Goal: Task Accomplishment & Management: Manage account settings

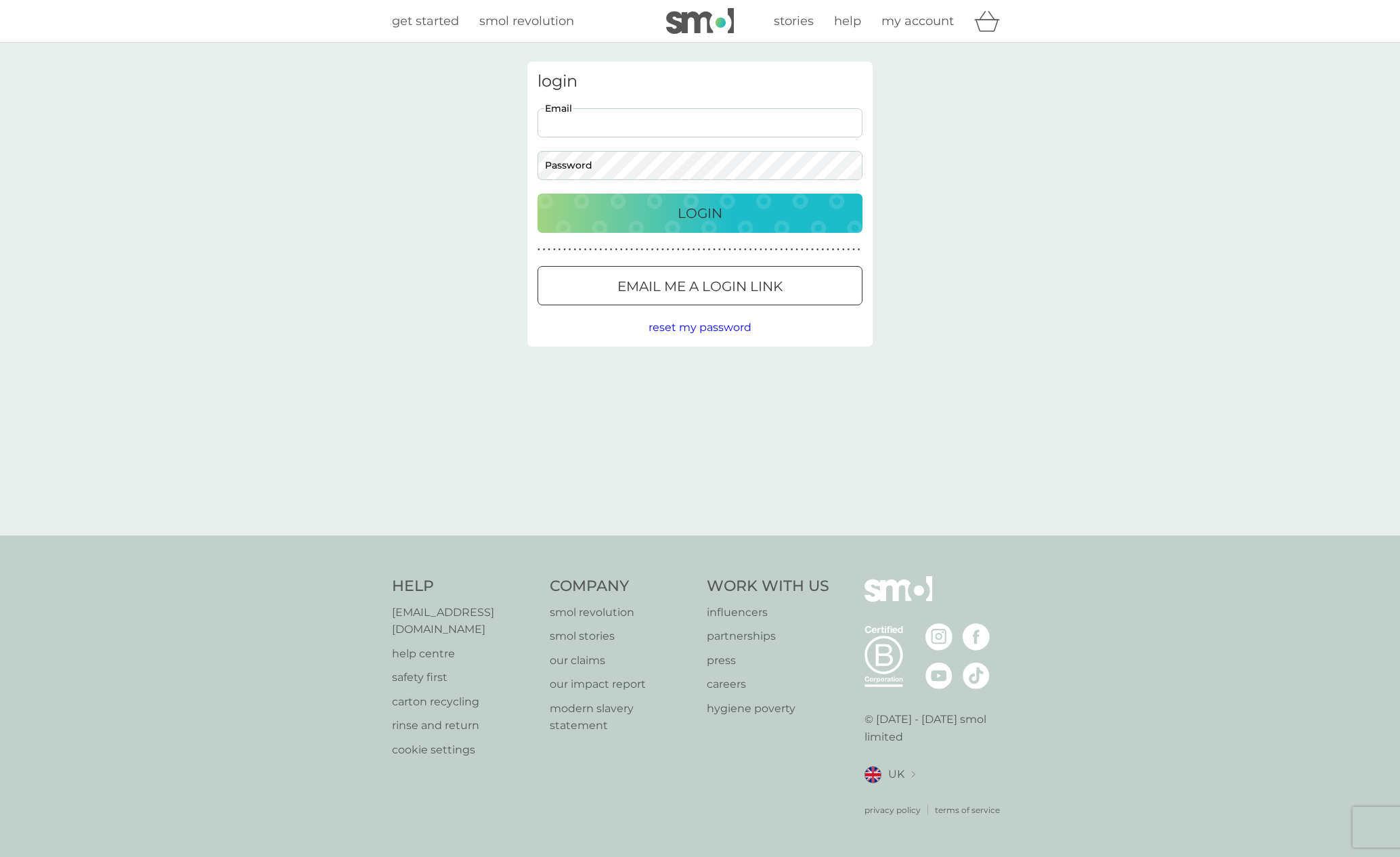
type input "[EMAIL_ADDRESS][DOMAIN_NAME]"
click at [668, 218] on div "Login" at bounding box center [700, 213] width 298 height 22
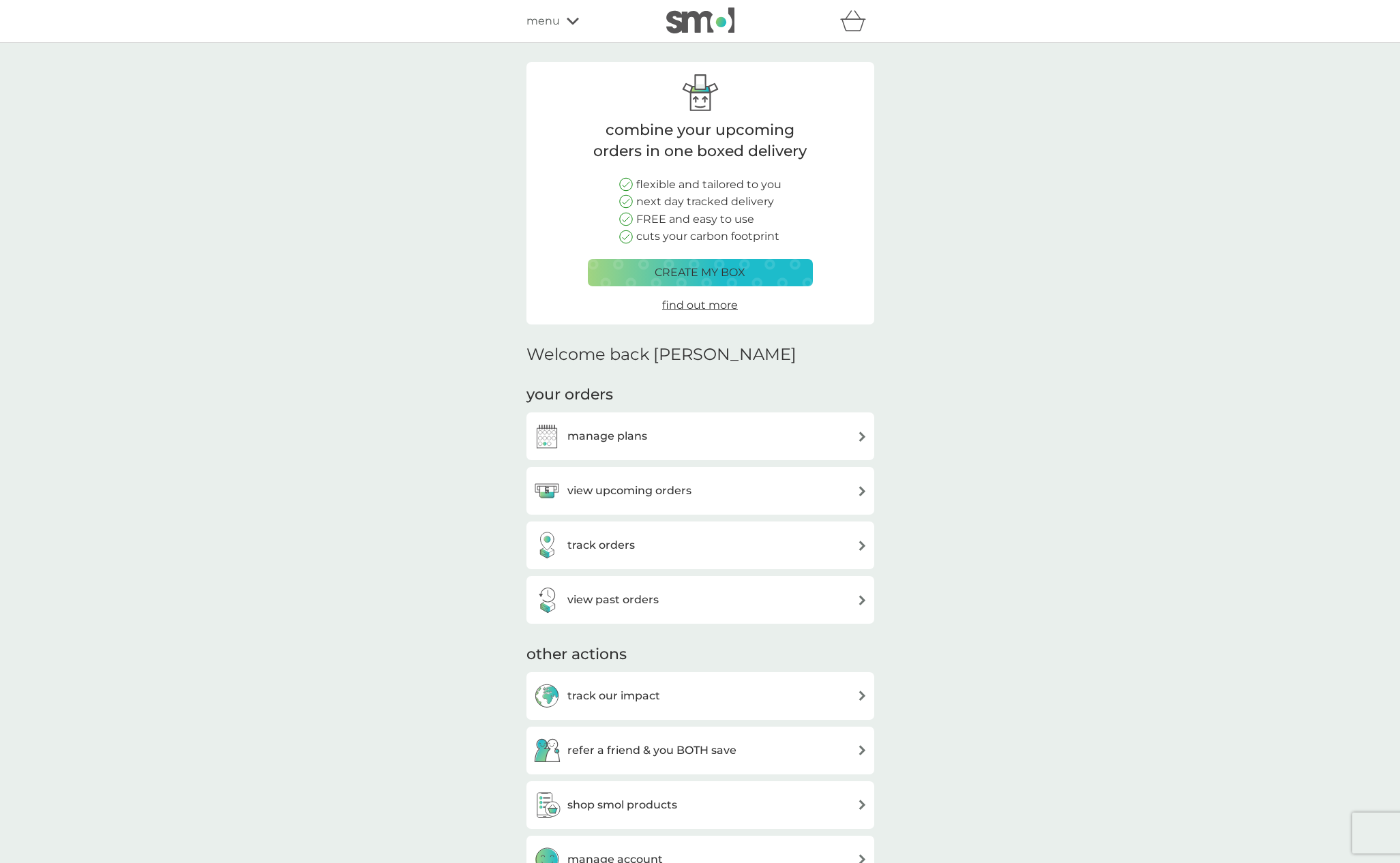
click at [677, 486] on h3 "view upcoming orders" at bounding box center [629, 490] width 124 height 18
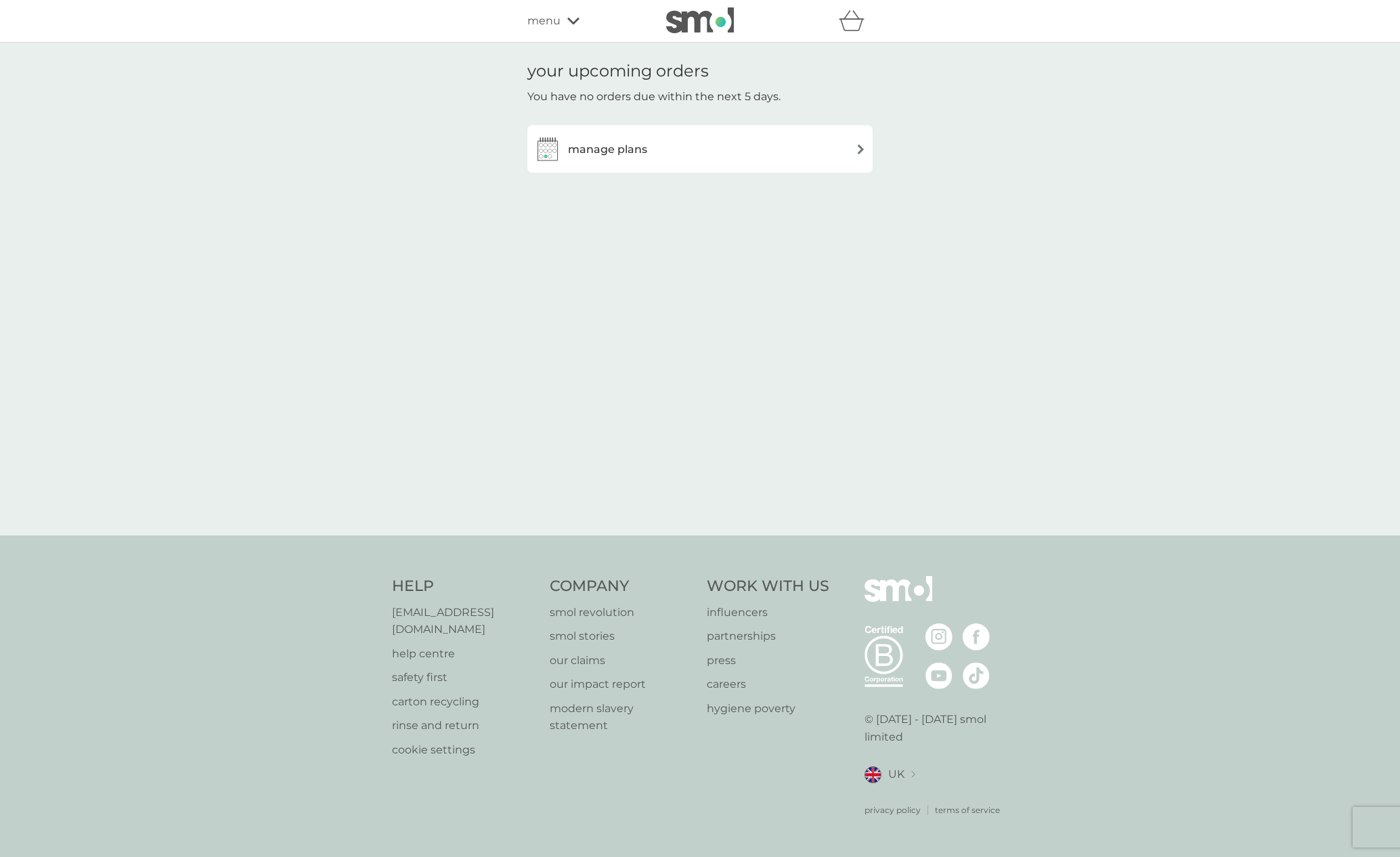
click at [602, 151] on h3 "manage plans" at bounding box center [608, 149] width 80 height 18
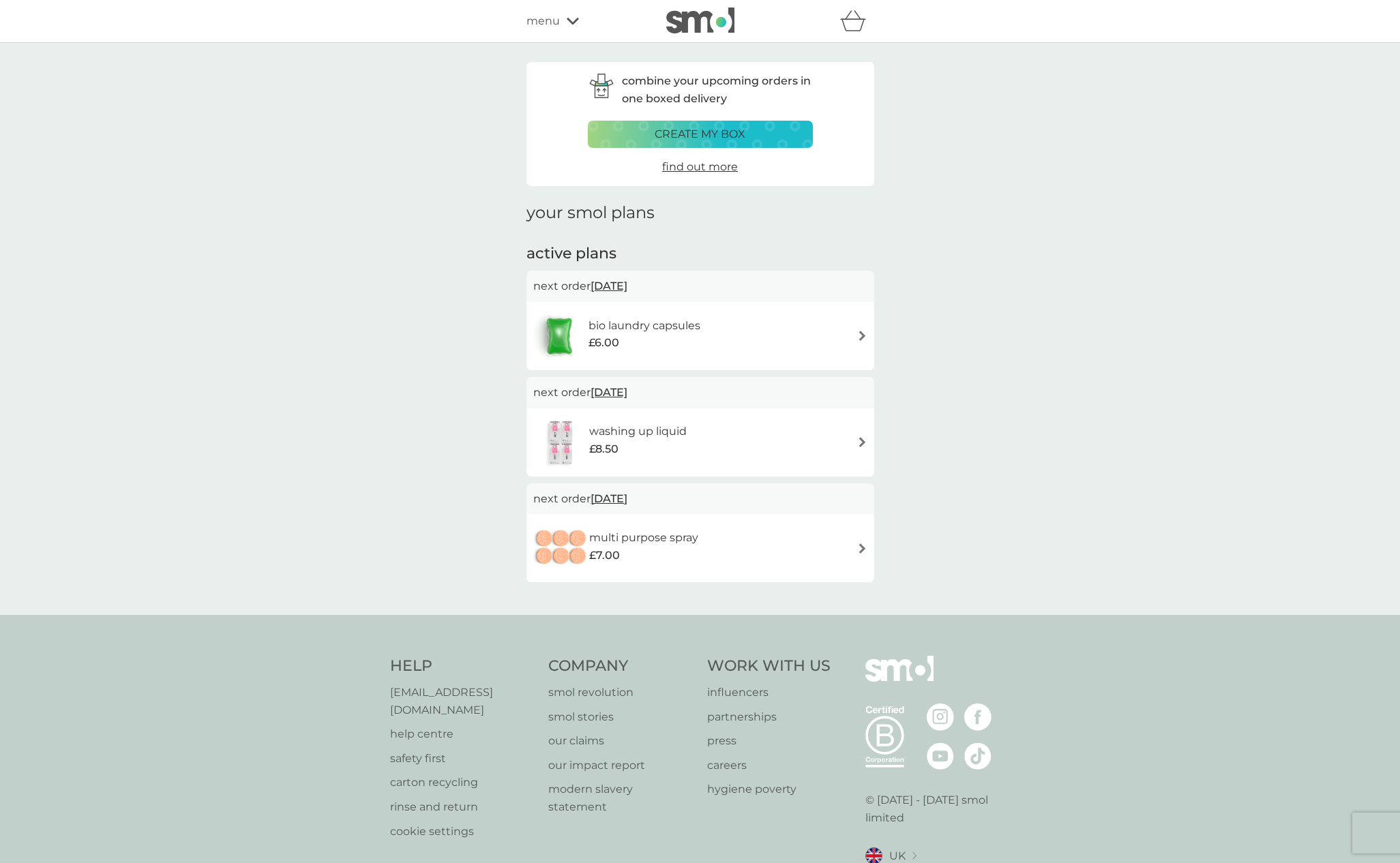
click at [628, 284] on span "9 Nov 2025" at bounding box center [608, 286] width 37 height 26
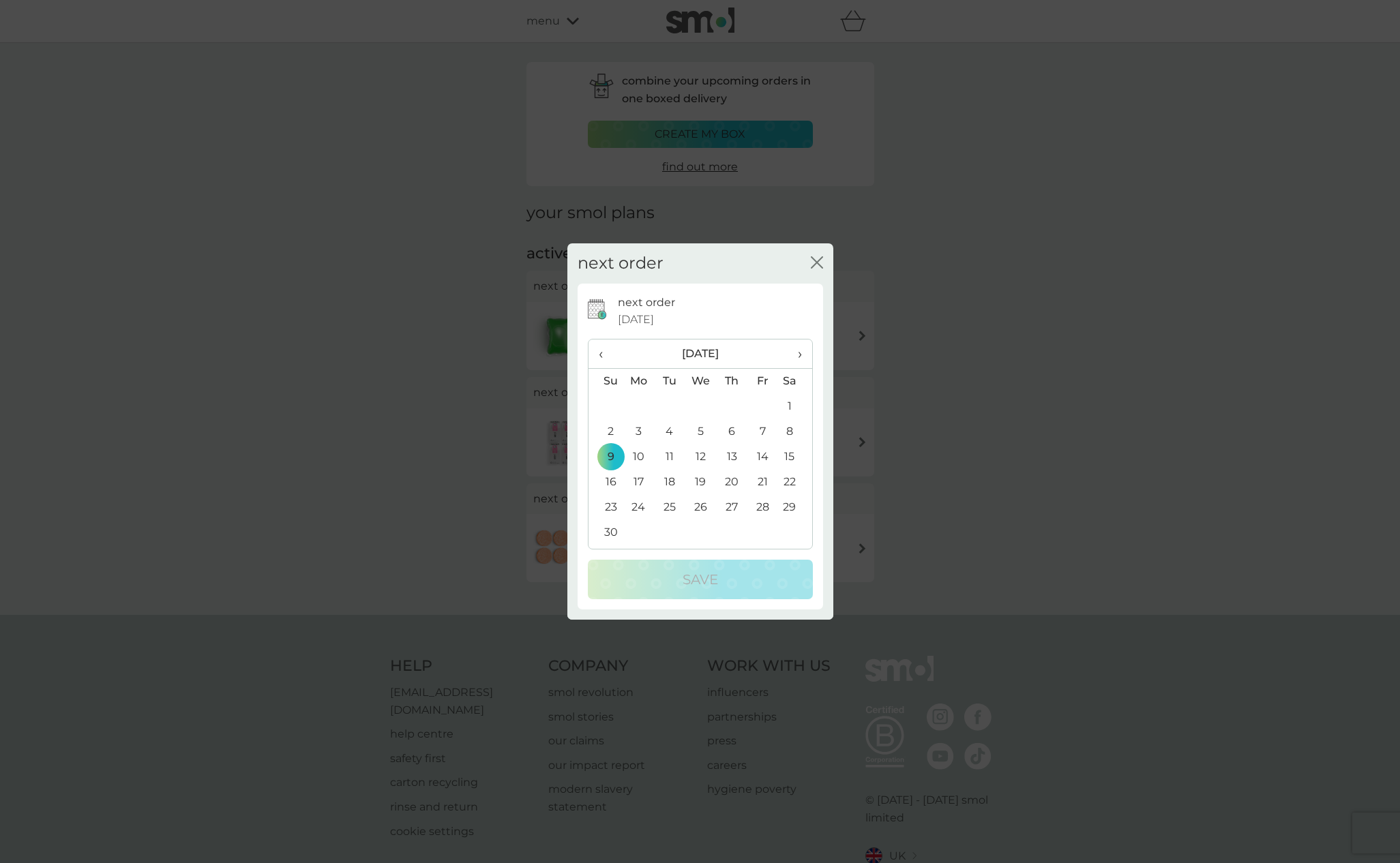
click at [798, 354] on span "›" at bounding box center [795, 354] width 14 height 29
click at [641, 407] on td "1" at bounding box center [639, 407] width 32 height 26
click at [712, 581] on p "Save" at bounding box center [700, 580] width 36 height 22
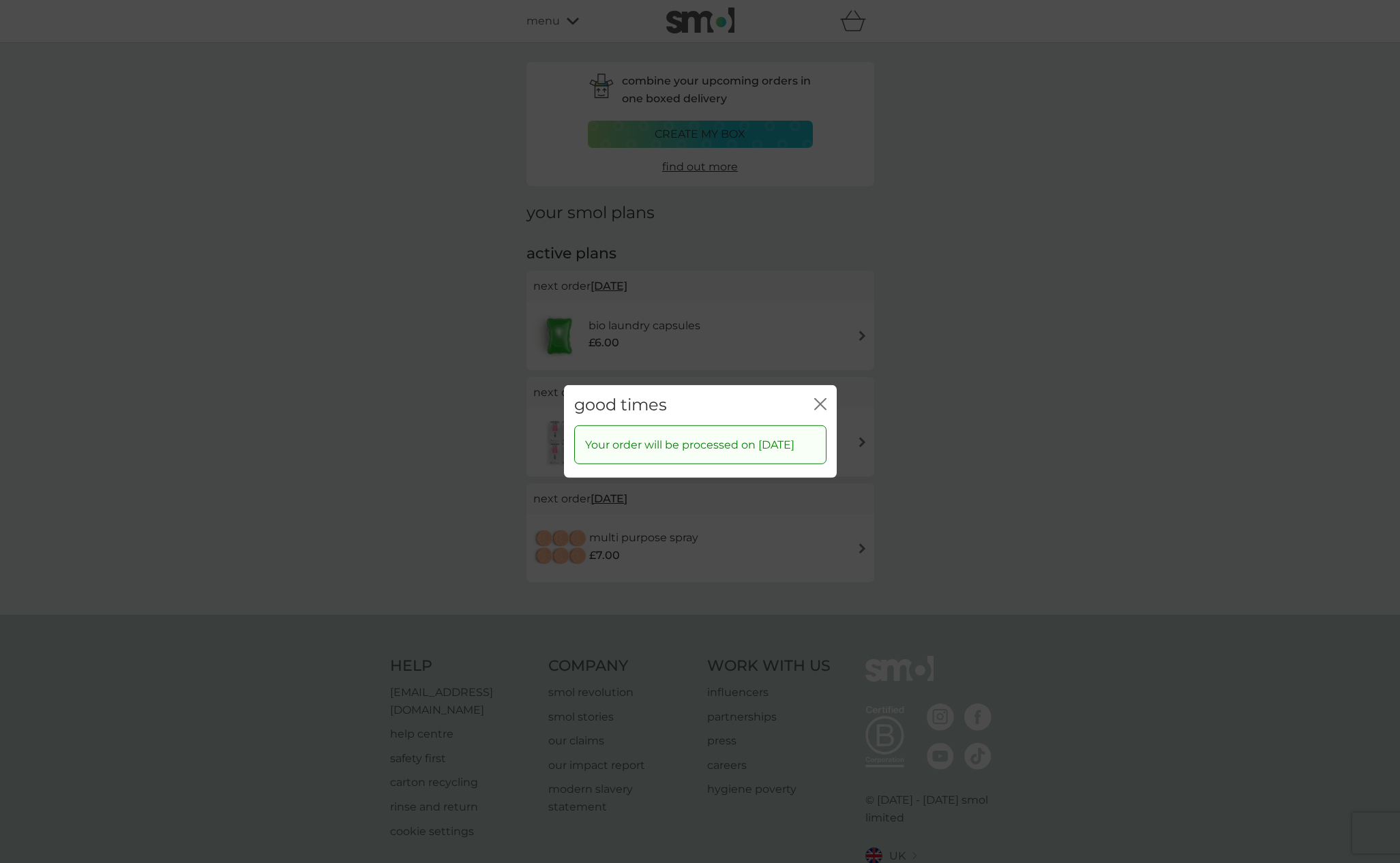
click at [815, 399] on icon "close" at bounding box center [818, 404] width 5 height 11
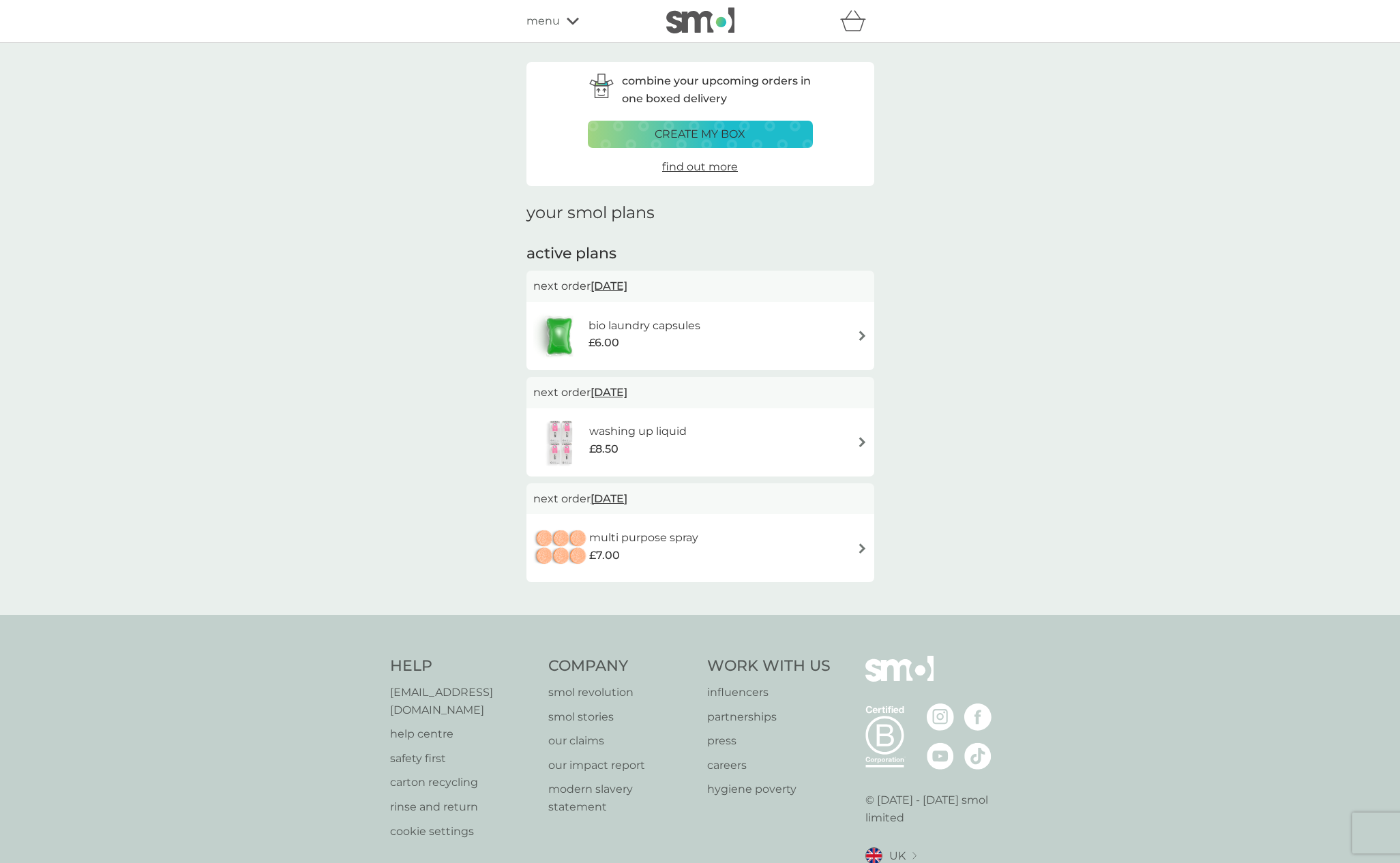
click at [628, 284] on span "1 Dec 2025" at bounding box center [608, 286] width 37 height 26
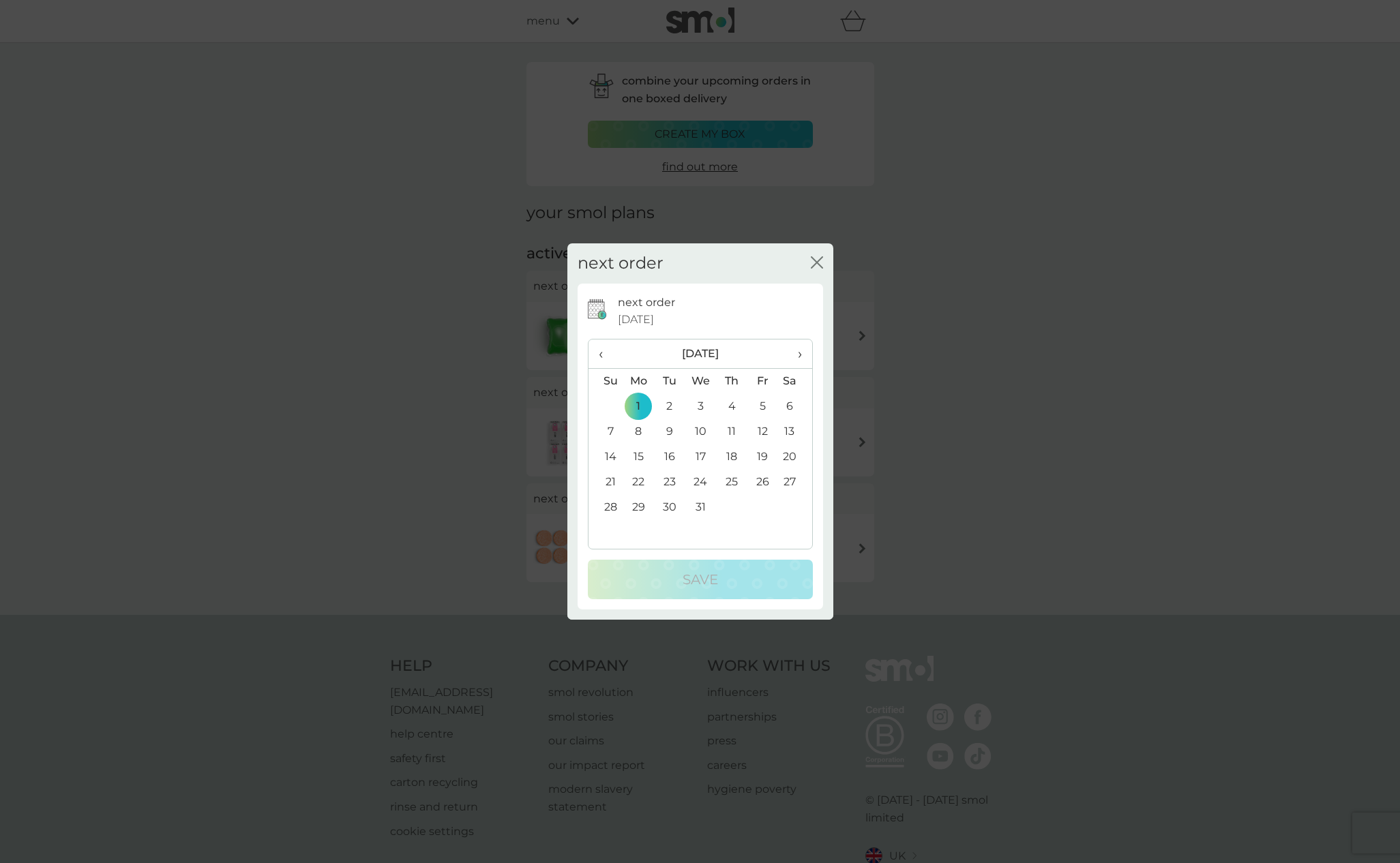
click at [763, 403] on td "5" at bounding box center [762, 407] width 31 height 26
click at [717, 580] on p "Save" at bounding box center [700, 580] width 36 height 22
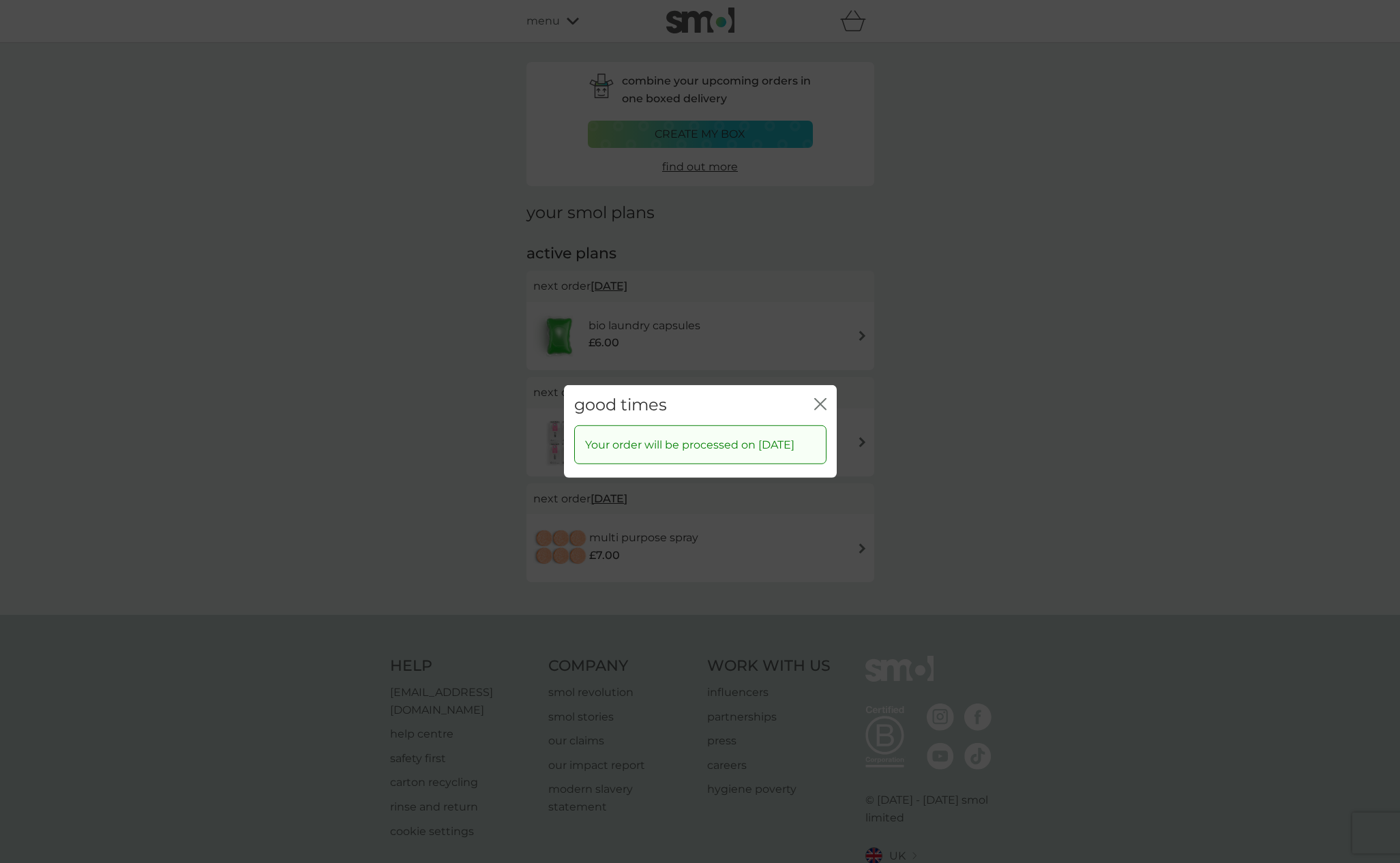
click at [818, 399] on icon "close" at bounding box center [818, 404] width 5 height 11
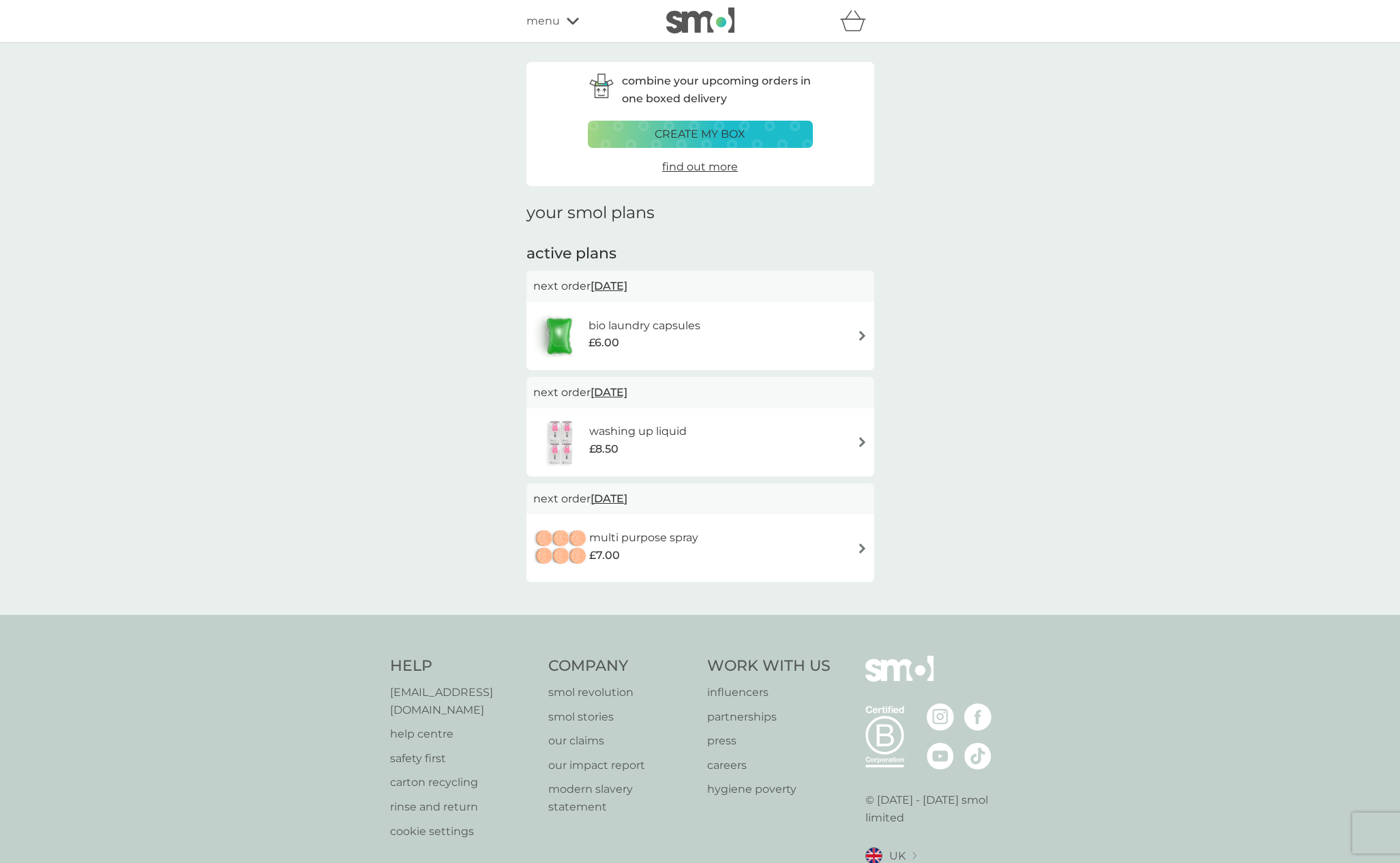
click at [577, 22] on icon at bounding box center [572, 21] width 12 height 9
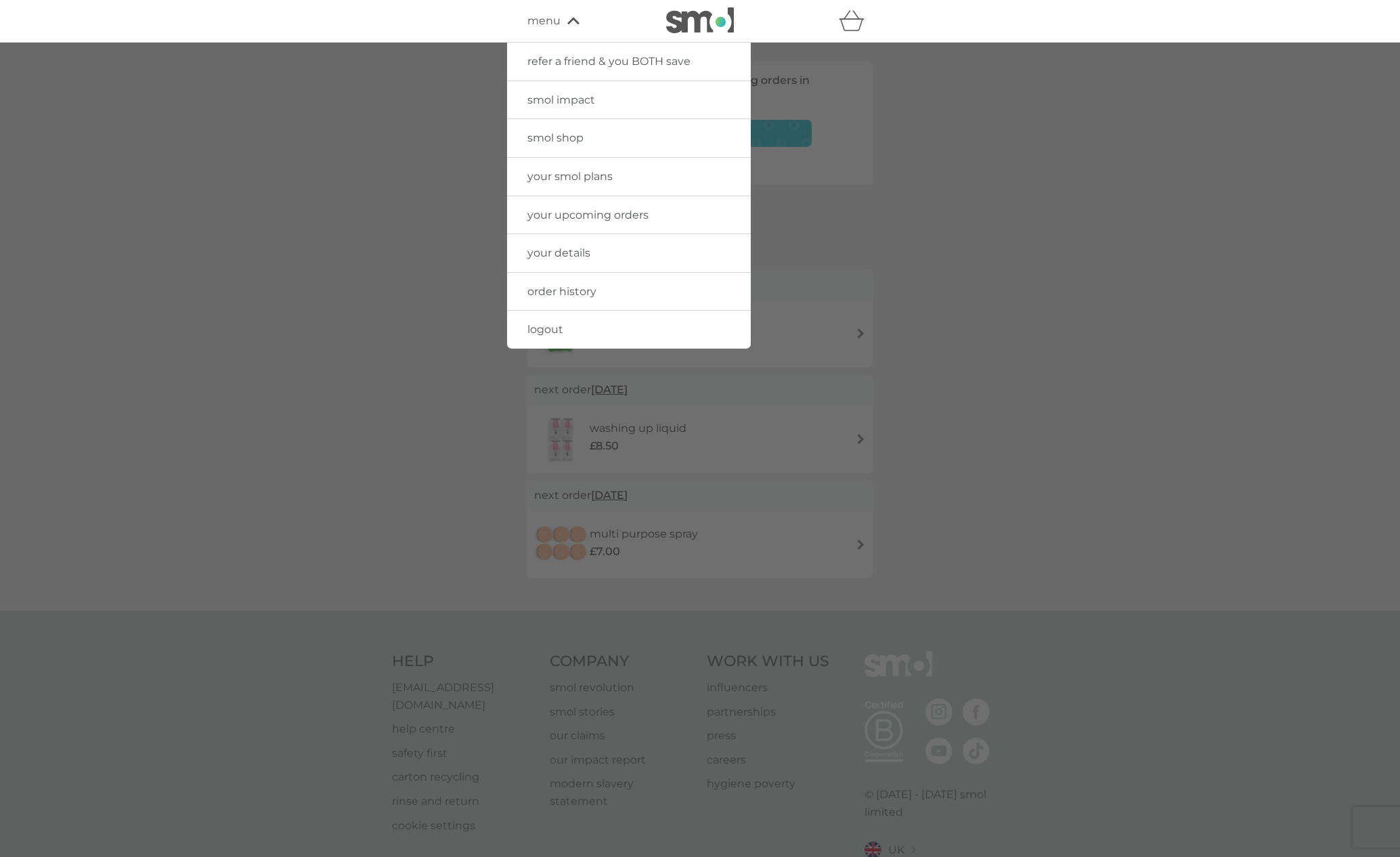
click at [531, 326] on span "logout" at bounding box center [545, 329] width 36 height 13
